Goal: Register for event/course

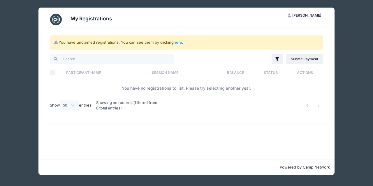
select select "50"
drag, startPoint x: 337, startPoint y: 140, endPoint x: 337, endPoint y: 133, distance: 7.3
click at [337, 138] on div "My Registrations ML Matt Lee My Account Logout You have unclaimed registrations…" at bounding box center [187, 91] width 356 height 183
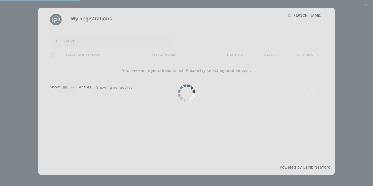
select select "50"
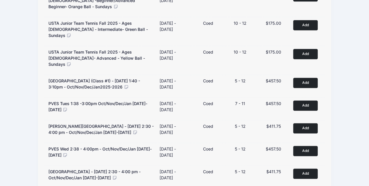
scroll to position [365, 0]
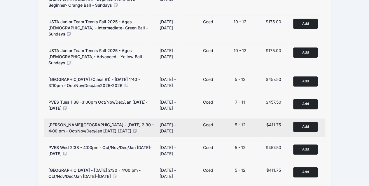
click at [298, 122] on button "Add to Cart" at bounding box center [305, 127] width 24 height 10
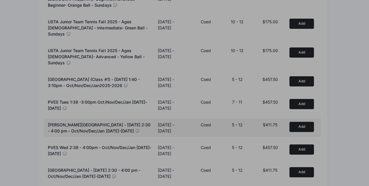
scroll to position [359, 0]
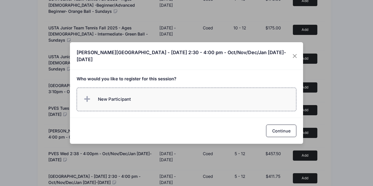
drag, startPoint x: 205, startPoint y: 101, endPoint x: 180, endPoint y: 105, distance: 25.7
click at [181, 105] on label "New Participant" at bounding box center [187, 100] width 220 height 24
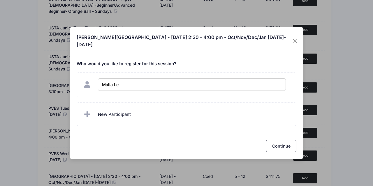
type input "[PERSON_NAME]"
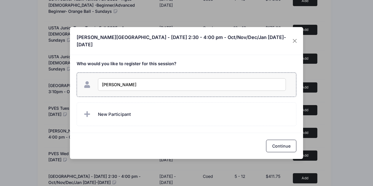
click at [259, 78] on input "[PERSON_NAME]" at bounding box center [192, 84] width 188 height 13
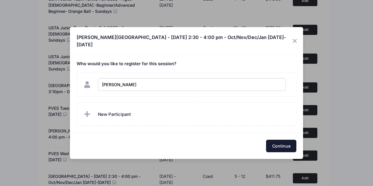
checkbox input "true"
click at [282, 141] on button "Continue" at bounding box center [281, 146] width 30 height 13
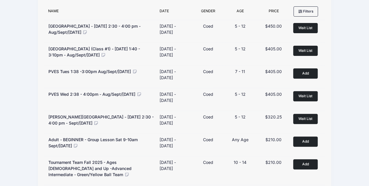
scroll to position [0, 0]
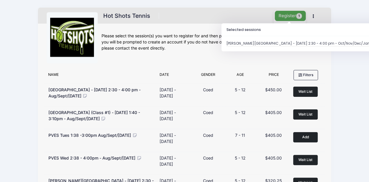
click at [276, 14] on button "Register 1" at bounding box center [290, 16] width 31 height 10
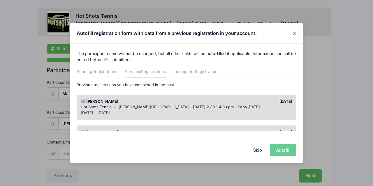
click at [253, 130] on div "[DATE]" at bounding box center [241, 133] width 109 height 6
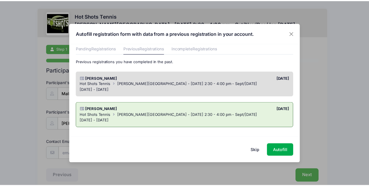
scroll to position [24, 0]
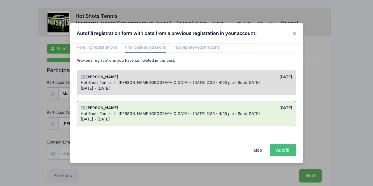
click at [275, 147] on button "Autofill" at bounding box center [283, 150] width 27 height 13
type input "[PERSON_NAME][EMAIL_ADDRESS][PERSON_NAME][PERSON_NAME][DOMAIN_NAME]"
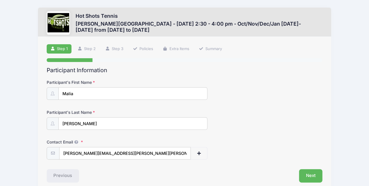
scroll to position [26, 0]
